Goal: Task Accomplishment & Management: Use online tool/utility

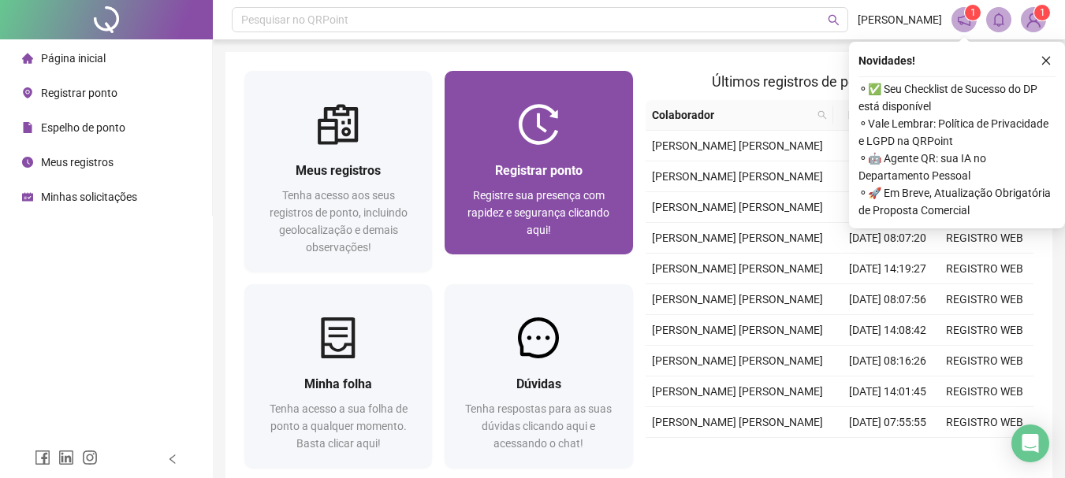
click at [586, 168] on div "Registrar ponto" at bounding box center [538, 171] width 150 height 20
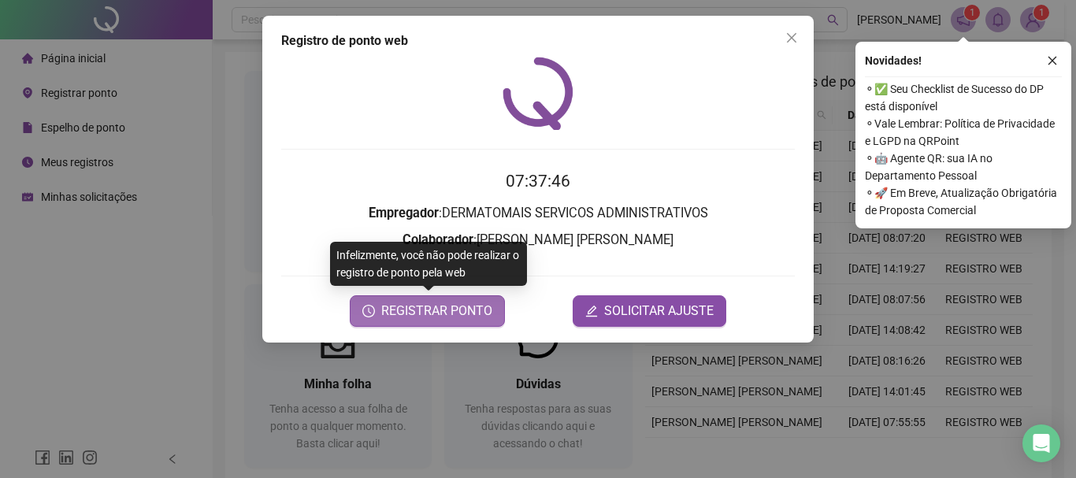
click at [433, 312] on span "REGISTRAR PONTO" at bounding box center [436, 311] width 111 height 19
